Goal: Task Accomplishment & Management: Complete application form

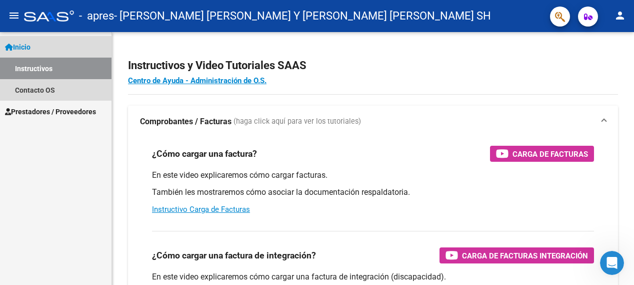
click at [35, 68] on link "Instructivos" at bounding box center [56, 69] width 112 height 22
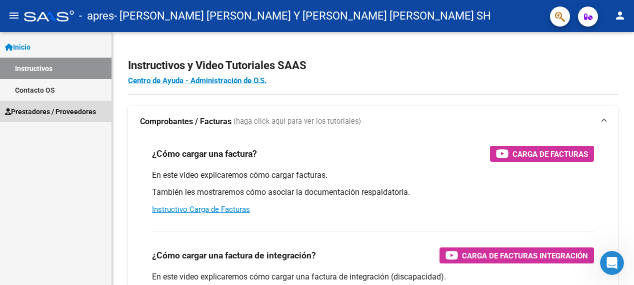
click at [51, 111] on span "Prestadores / Proveedores" at bounding box center [50, 111] width 91 height 11
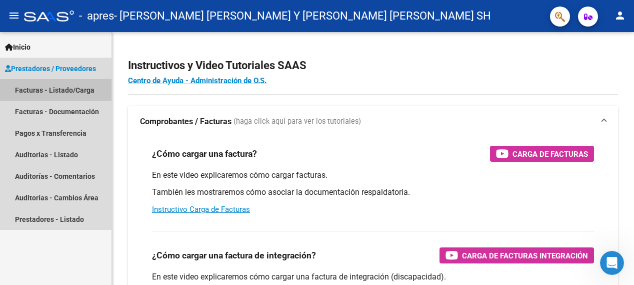
click at [59, 91] on link "Facturas - Listado/Carga" at bounding box center [56, 90] width 112 height 22
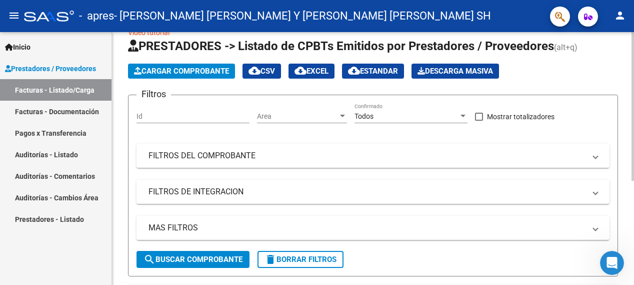
scroll to position [129, 0]
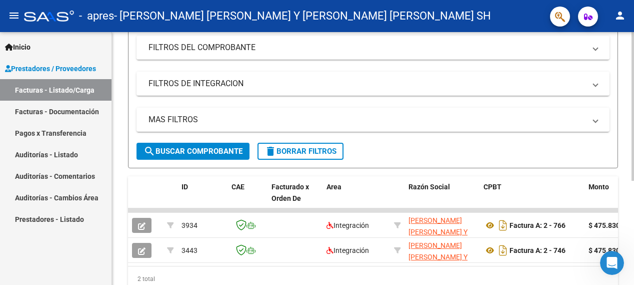
click at [625, 131] on div "Video tutorial PRESTADORES -> Listado de CPBTs Emitidos por Prestadores / Prove…" at bounding box center [374, 113] width 525 height 420
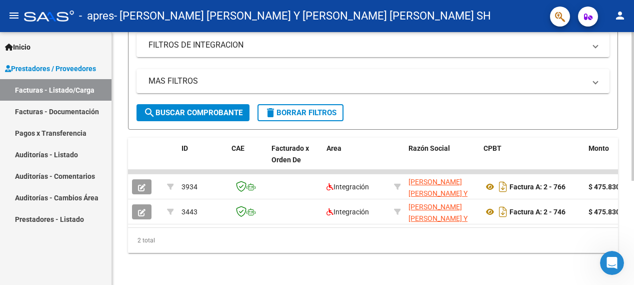
scroll to position [172, 0]
click at [625, 158] on div at bounding box center [633, 210] width 3 height 149
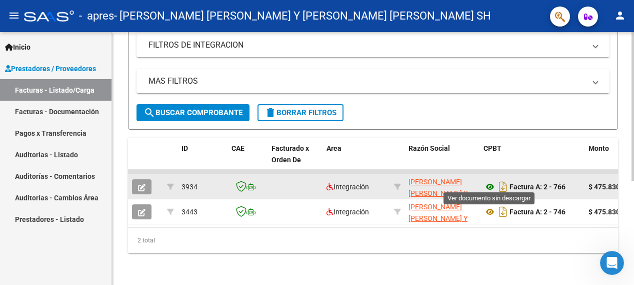
click at [488, 181] on icon at bounding box center [490, 187] width 13 height 12
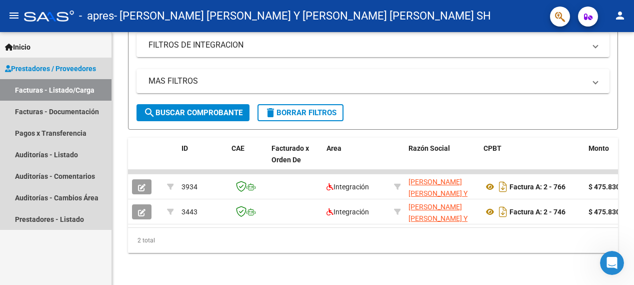
click at [65, 92] on link "Facturas - Listado/Carga" at bounding box center [56, 90] width 112 height 22
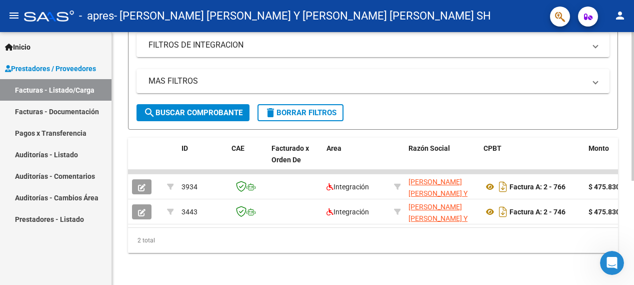
click at [625, 50] on div "Video tutorial PRESTADORES -> Listado de CPBTs Emitidos por Prestadores / Prove…" at bounding box center [373, 74] width 522 height 420
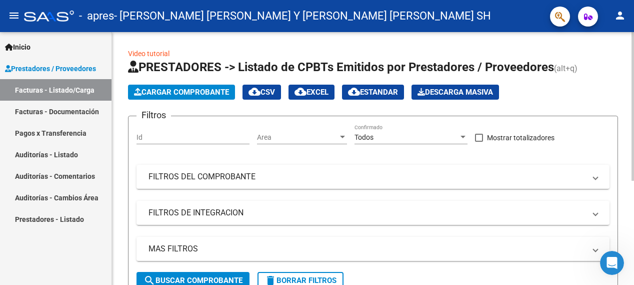
click at [625, 81] on html "menu - apres - [PERSON_NAME] [PERSON_NAME] Y [PERSON_NAME] [PERSON_NAME] SH per…" at bounding box center [317, 142] width 634 height 285
click at [199, 87] on button "Cargar Comprobante" at bounding box center [181, 92] width 107 height 15
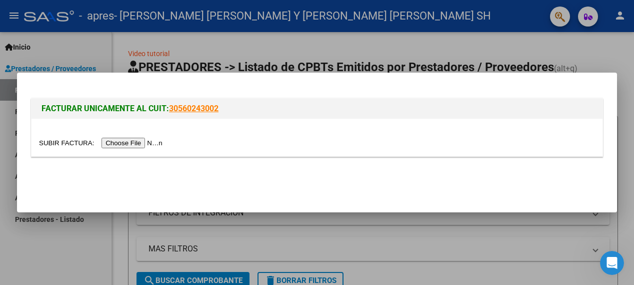
click at [142, 143] on input "file" at bounding box center [102, 143] width 127 height 11
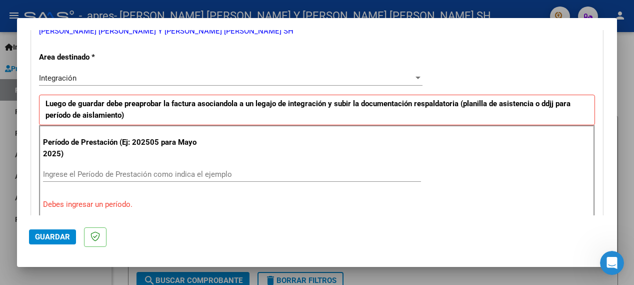
scroll to position [254, 0]
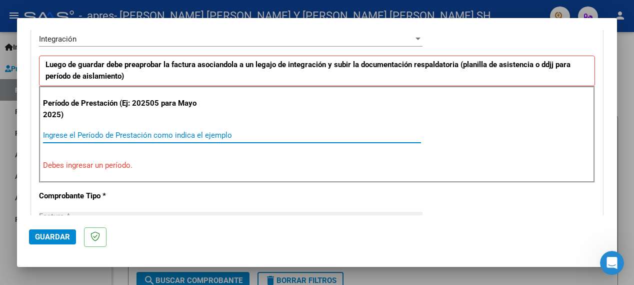
click at [85, 135] on input "Ingrese el Período de Prestación como indica el ejemplo" at bounding box center [232, 135] width 378 height 9
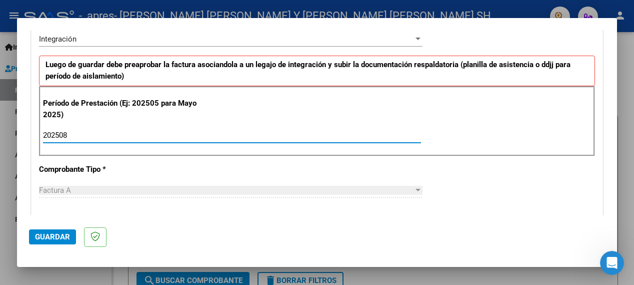
type input "202508"
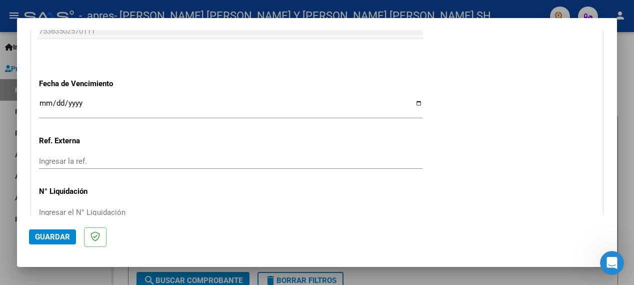
scroll to position [674, 0]
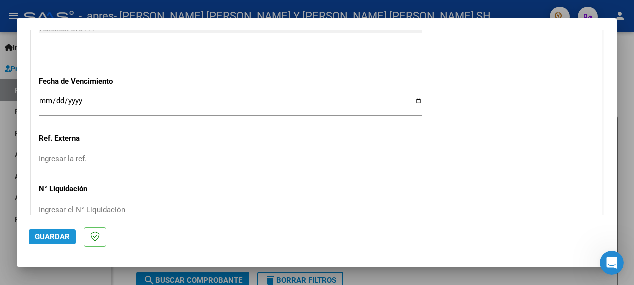
click at [60, 238] on span "Guardar" at bounding box center [52, 236] width 35 height 9
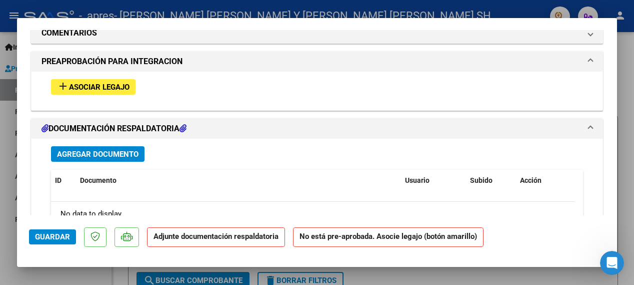
scroll to position [898, 0]
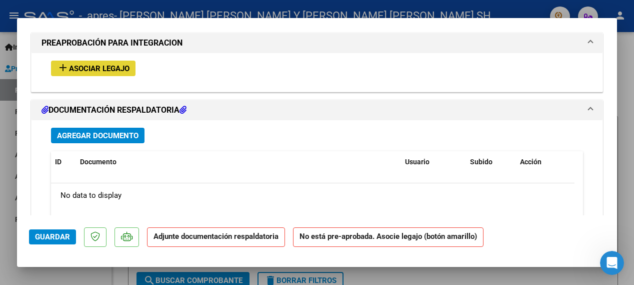
click at [91, 67] on span "Asociar Legajo" at bounding box center [99, 68] width 61 height 9
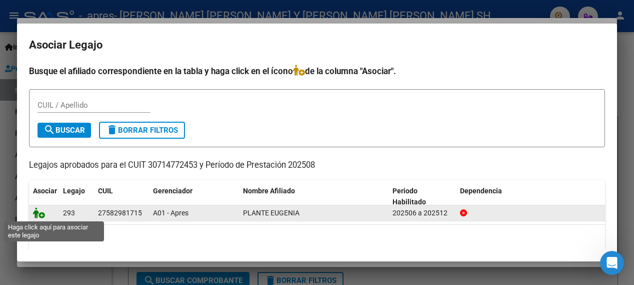
click at [41, 210] on icon at bounding box center [39, 212] width 12 height 11
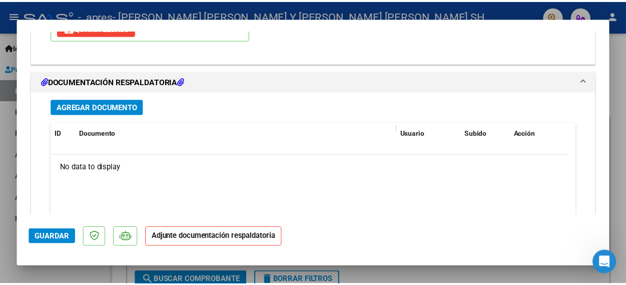
scroll to position [1086, 0]
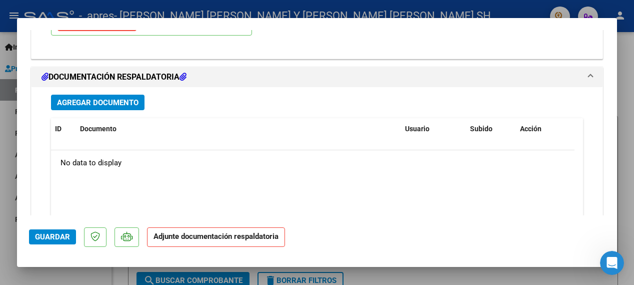
click at [111, 97] on button "Agregar Documento" at bounding box center [98, 103] width 94 height 16
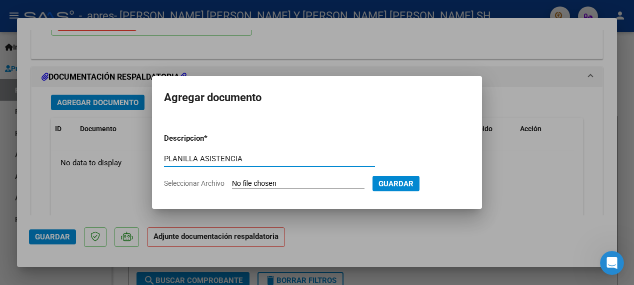
type input "PLANILLA ASISTENCIA"
click at [237, 184] on input "Seleccionar Archivo" at bounding box center [298, 184] width 133 height 10
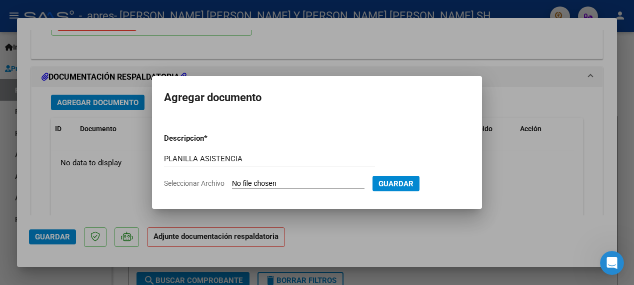
type input "C:\fakepath\PLANTE ASIS AGOSTO.pdf"
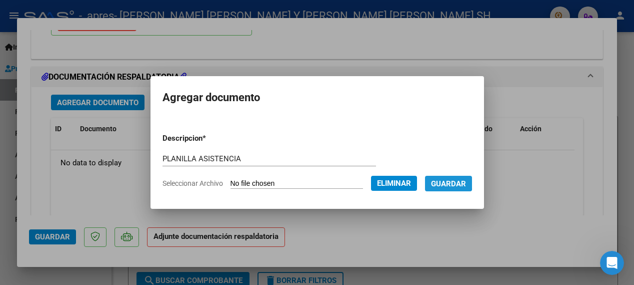
click at [456, 183] on span "Guardar" at bounding box center [448, 183] width 35 height 9
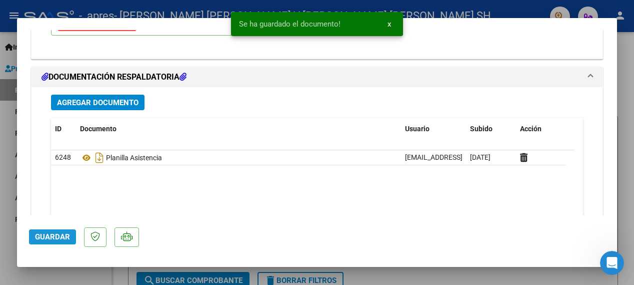
click at [55, 237] on span "Guardar" at bounding box center [52, 236] width 35 height 9
click at [390, 25] on span "x" at bounding box center [390, 24] width 4 height 9
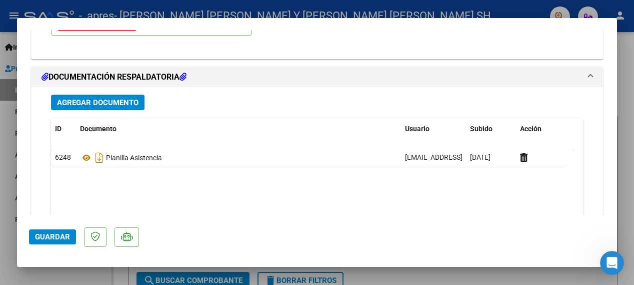
click at [621, 44] on div at bounding box center [317, 142] width 634 height 285
type input "$ 0,00"
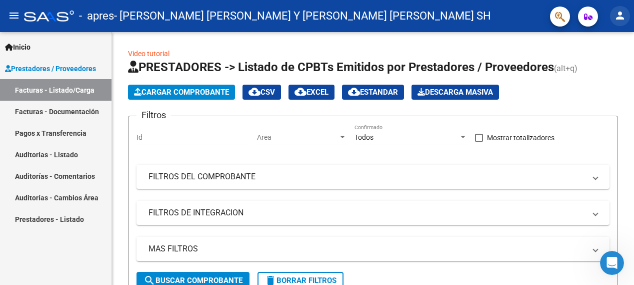
click at [615, 15] on mat-icon "person" at bounding box center [620, 16] width 12 height 12
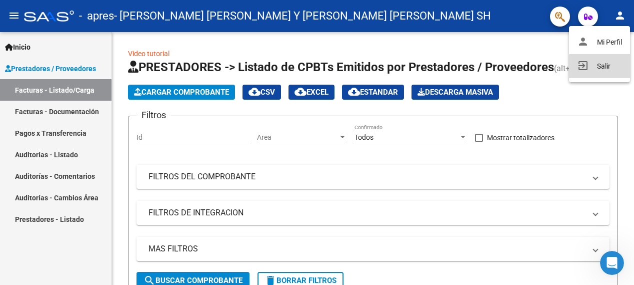
click at [605, 67] on button "exit_to_app Salir" at bounding box center [599, 66] width 61 height 24
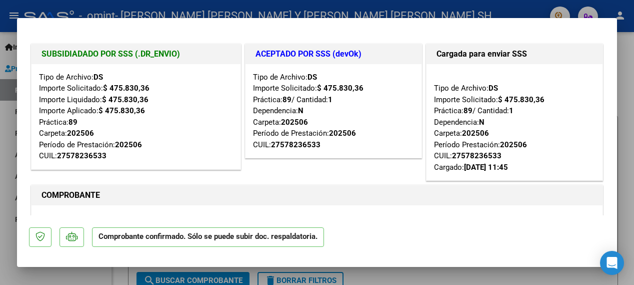
click at [622, 96] on div at bounding box center [317, 142] width 634 height 285
type input "$ 0,00"
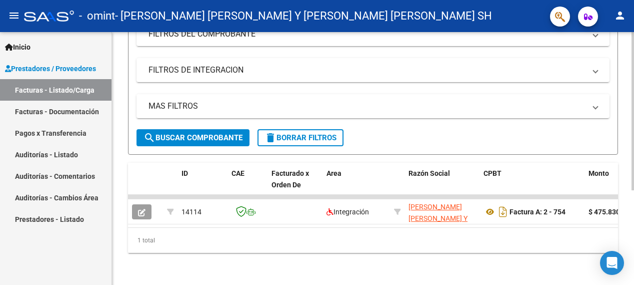
click at [634, 144] on html "menu - omint - BOSCATO NADIA SUSANA Y BRAVO GISELE ROMINA SH person Inicio Inst…" at bounding box center [317, 142] width 634 height 285
click at [632, 203] on div at bounding box center [633, 206] width 3 height 158
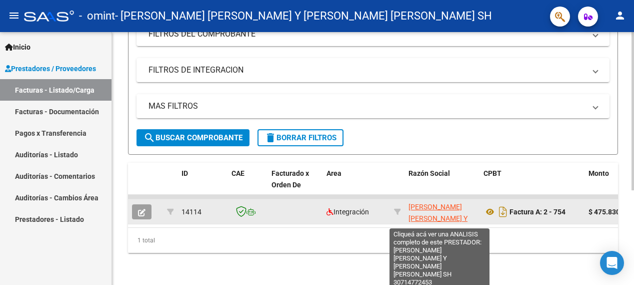
click at [440, 203] on span "[PERSON_NAME] [PERSON_NAME] Y [PERSON_NAME] [PERSON_NAME] SH" at bounding box center [441, 224] width 64 height 42
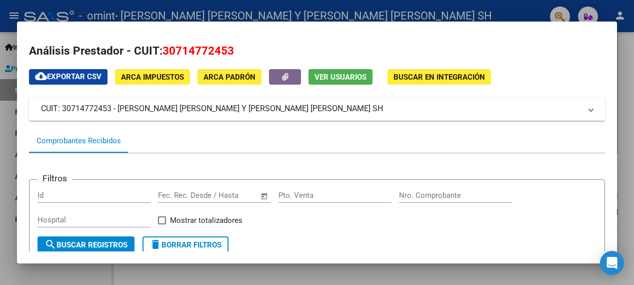
click at [626, 55] on div at bounding box center [317, 142] width 634 height 285
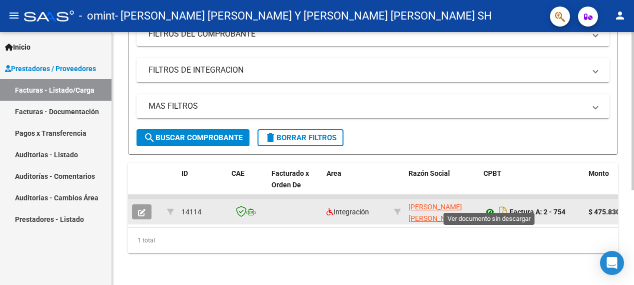
click at [488, 206] on icon at bounding box center [490, 212] width 13 height 12
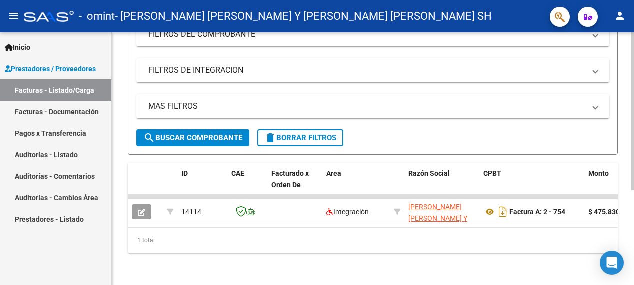
scroll to position [0, 0]
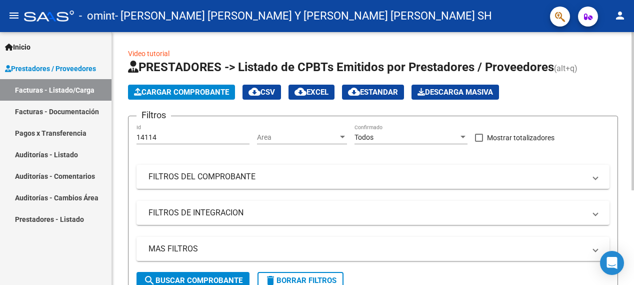
click at [632, 46] on div at bounding box center [633, 158] width 3 height 253
click at [632, 46] on div at bounding box center [633, 111] width 3 height 158
click at [176, 89] on span "Cargar Comprobante" at bounding box center [181, 92] width 95 height 9
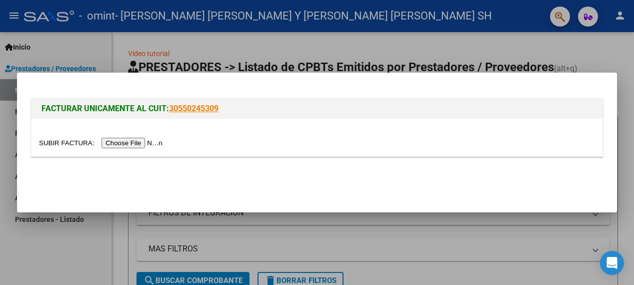
click at [139, 143] on input "file" at bounding box center [102, 143] width 127 height 11
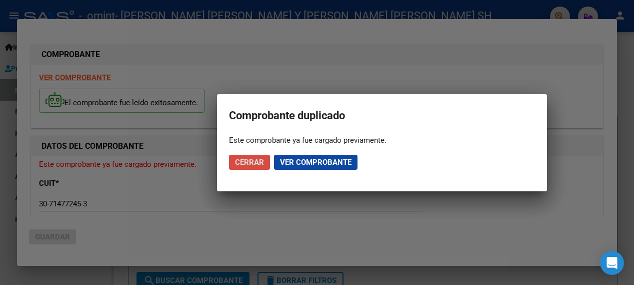
click at [253, 161] on span "Cerrar" at bounding box center [249, 162] width 29 height 9
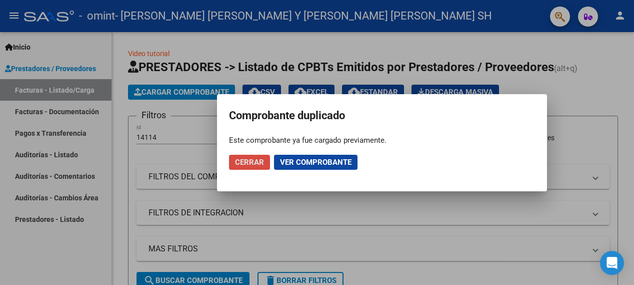
click at [253, 161] on span "Cerrar" at bounding box center [249, 162] width 29 height 9
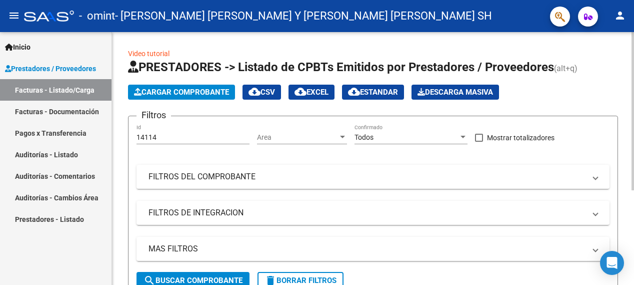
click at [160, 90] on span "Cargar Comprobante" at bounding box center [181, 92] width 95 height 9
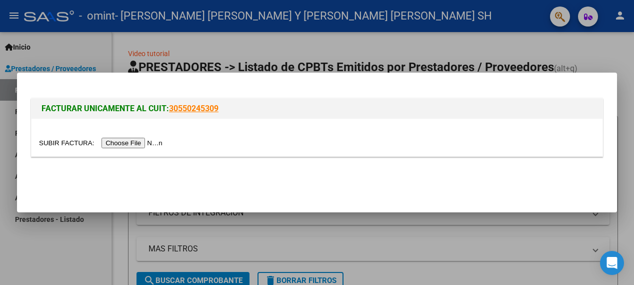
click at [136, 143] on input "file" at bounding box center [102, 143] width 127 height 11
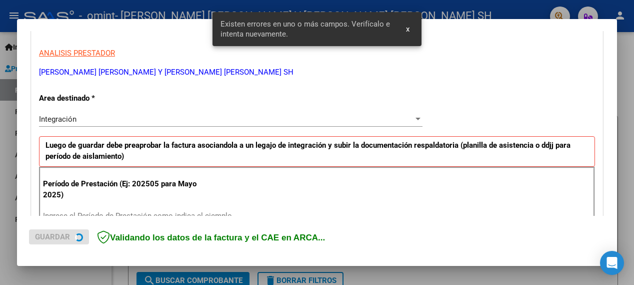
scroll to position [237, 0]
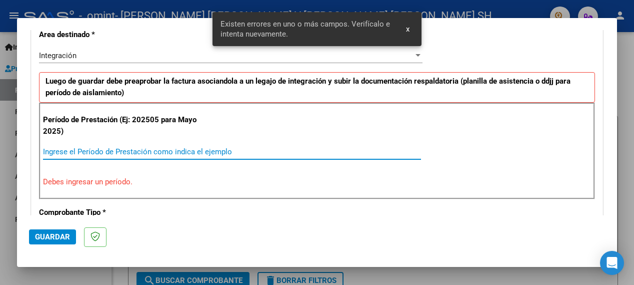
click at [104, 155] on input "Ingrese el Período de Prestación como indica el ejemplo" at bounding box center [232, 151] width 378 height 9
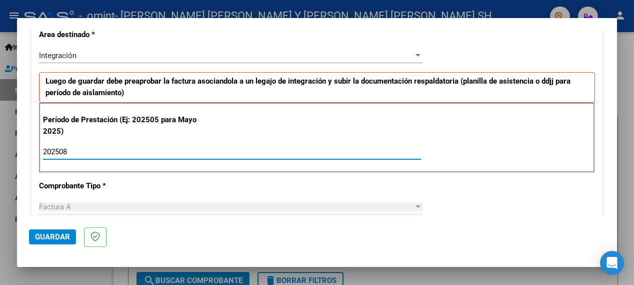
type input "202508"
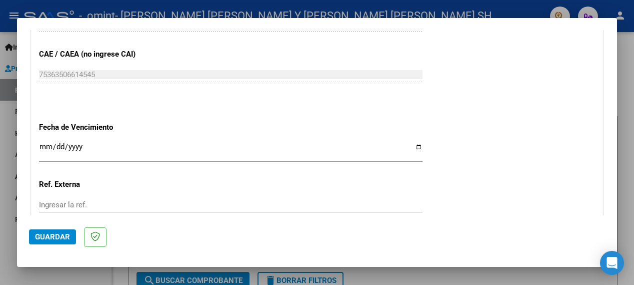
scroll to position [726, 0]
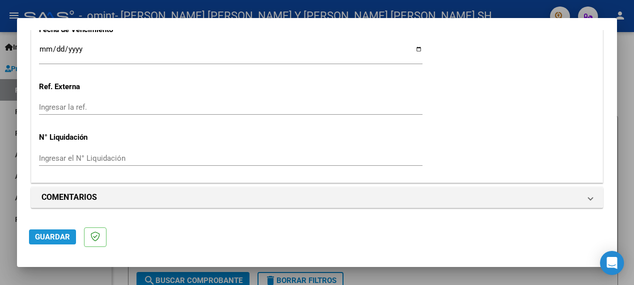
click at [56, 236] on span "Guardar" at bounding box center [52, 236] width 35 height 9
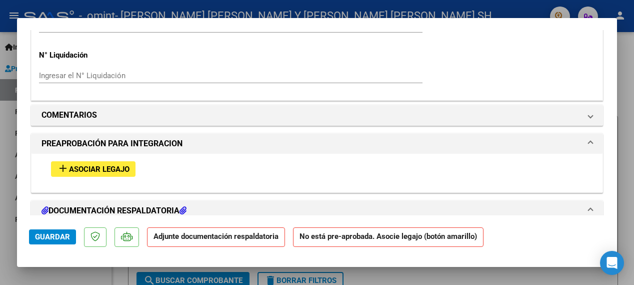
scroll to position [872, 0]
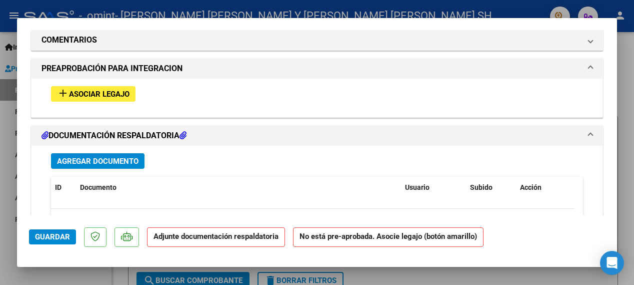
click at [92, 90] on span "Asociar Legajo" at bounding box center [99, 94] width 61 height 9
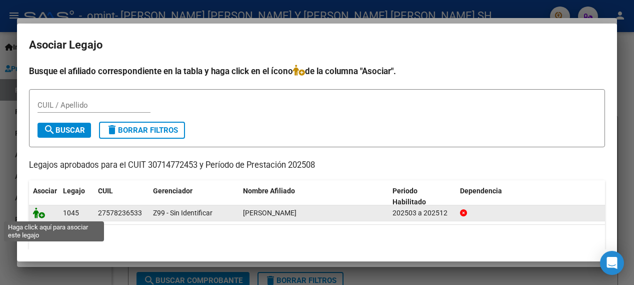
click at [40, 212] on icon at bounding box center [39, 212] width 12 height 11
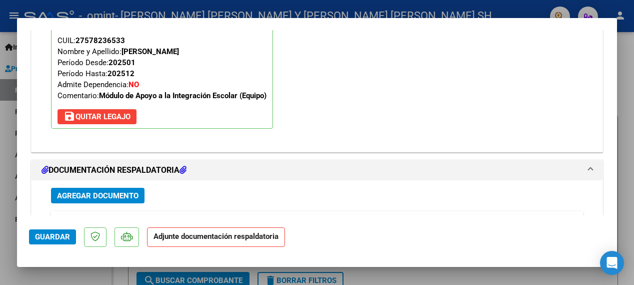
scroll to position [1062, 0]
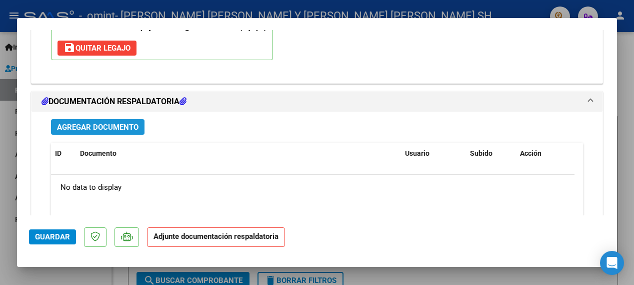
click at [83, 129] on span "Agregar Documento" at bounding box center [98, 127] width 82 height 9
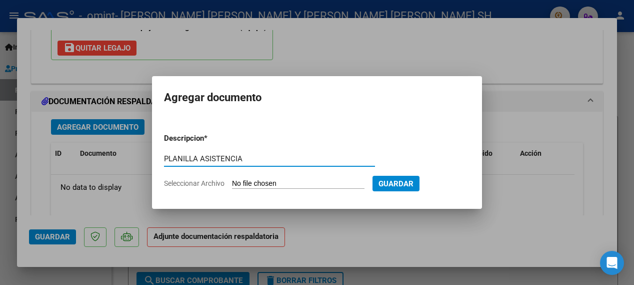
type input "PLANILLA ASISTENCIA"
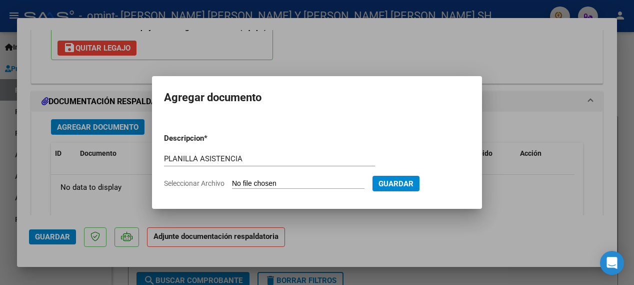
click at [277, 182] on input "Seleccionar Archivo" at bounding box center [298, 184] width 133 height 10
type input "C:\fakepath\PRIETO ASIS AGOSTO.pdf"
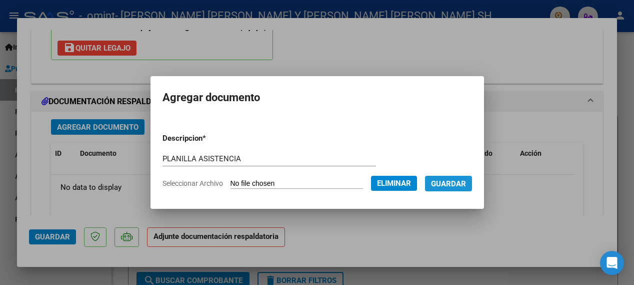
click at [465, 182] on span "Guardar" at bounding box center [448, 183] width 35 height 9
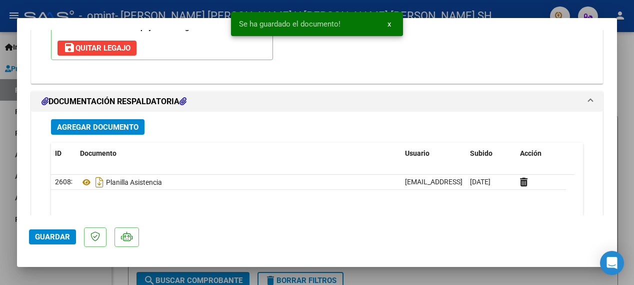
click at [621, 90] on div at bounding box center [317, 142] width 634 height 285
type input "$ 0,00"
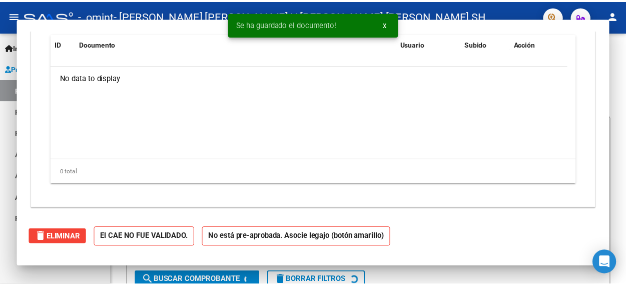
scroll to position [0, 0]
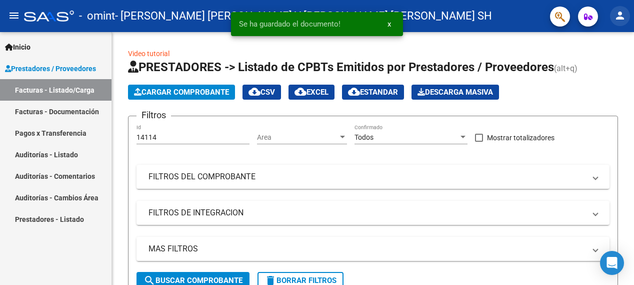
click at [616, 14] on mat-icon "person" at bounding box center [620, 16] width 12 height 12
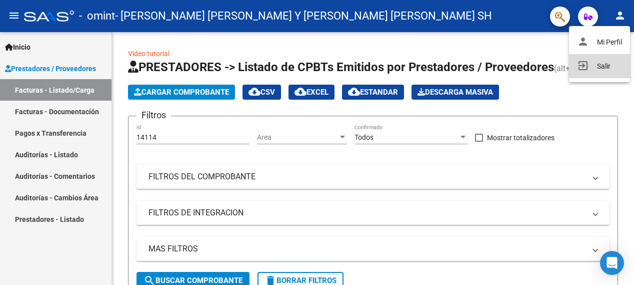
click at [617, 57] on button "exit_to_app Salir" at bounding box center [599, 66] width 61 height 24
